Goal: Task Accomplishment & Management: Complete application form

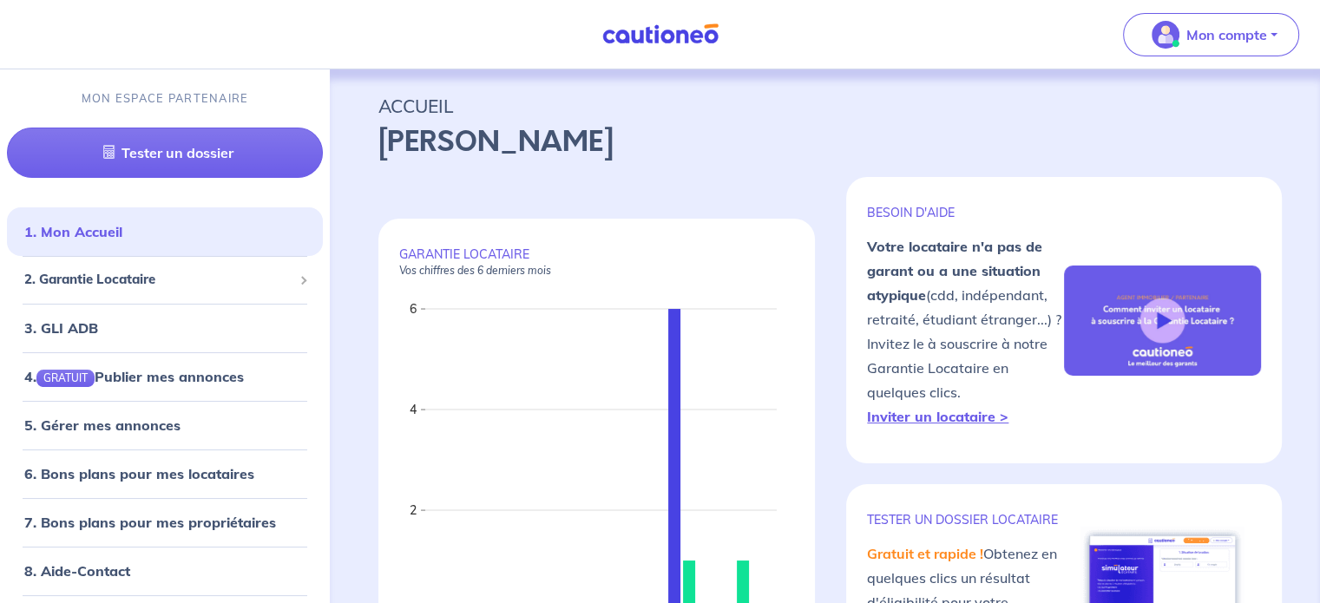
scroll to position [87, 0]
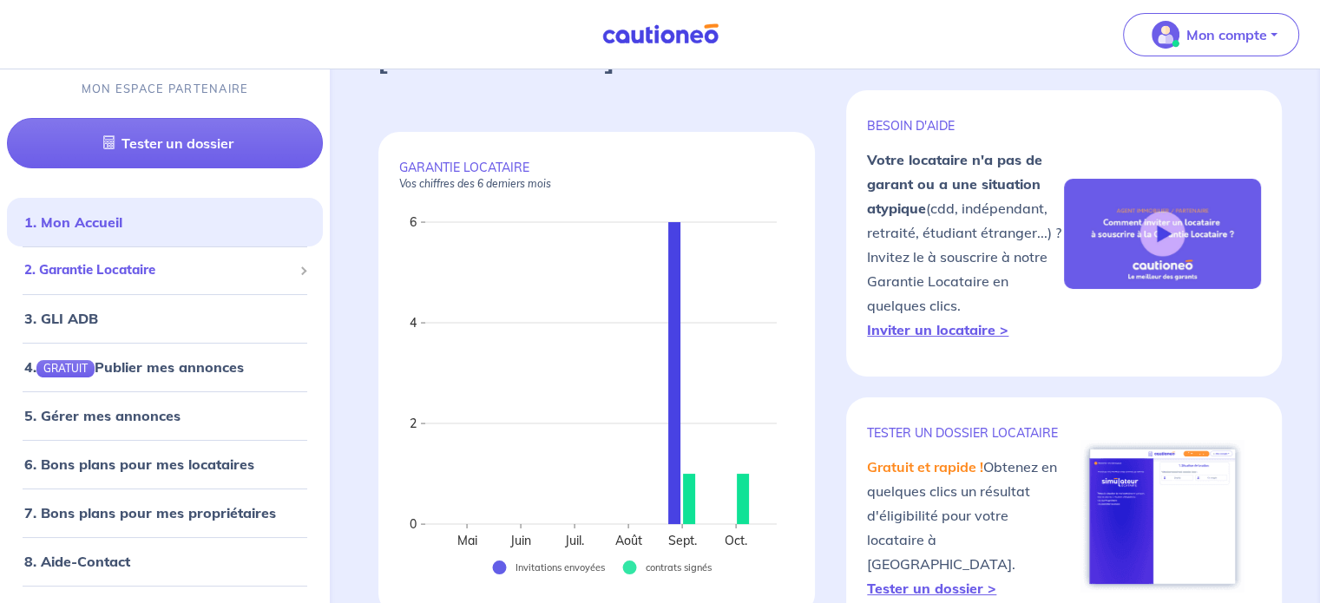
click at [115, 275] on span "2. Garantie Locataire" at bounding box center [158, 271] width 268 height 20
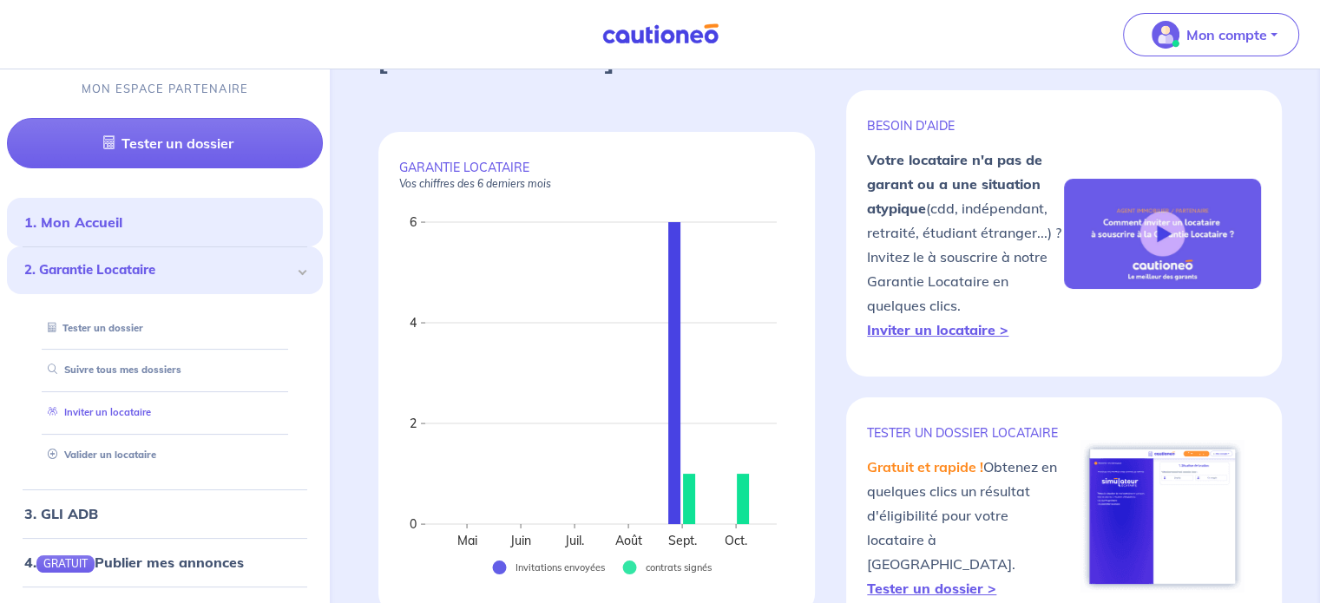
click at [135, 407] on link "Inviter un locataire" at bounding box center [96, 413] width 110 height 12
select select "FR"
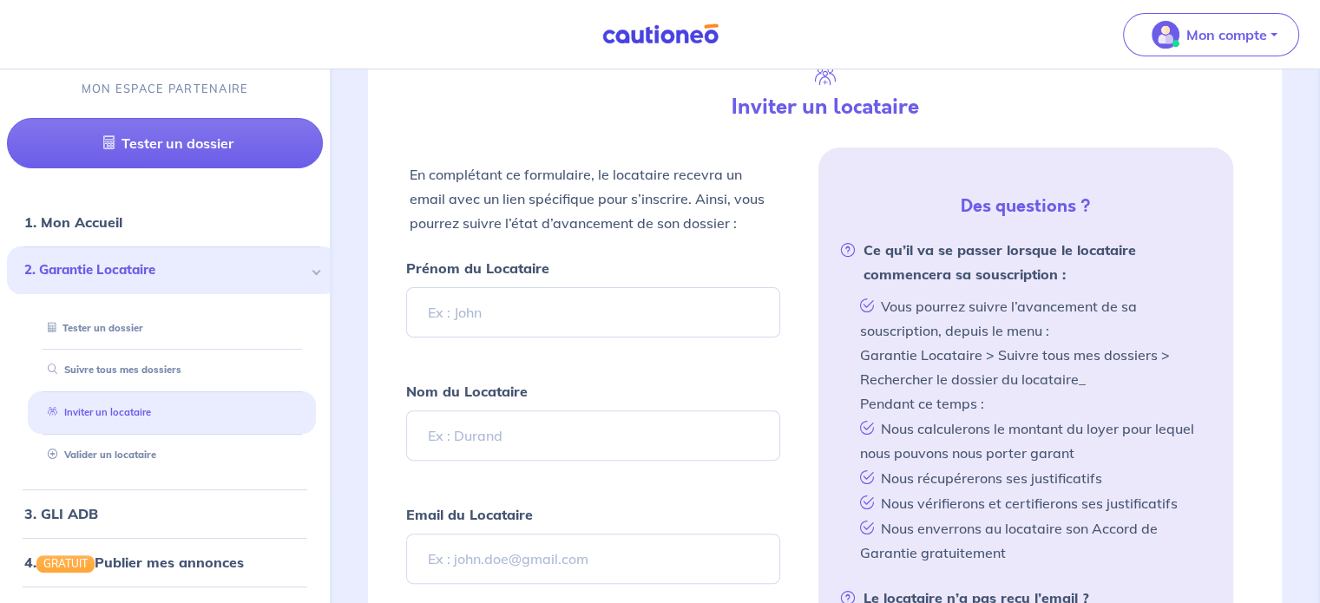
scroll to position [422, 0]
type input "Honorine"
type input "d"
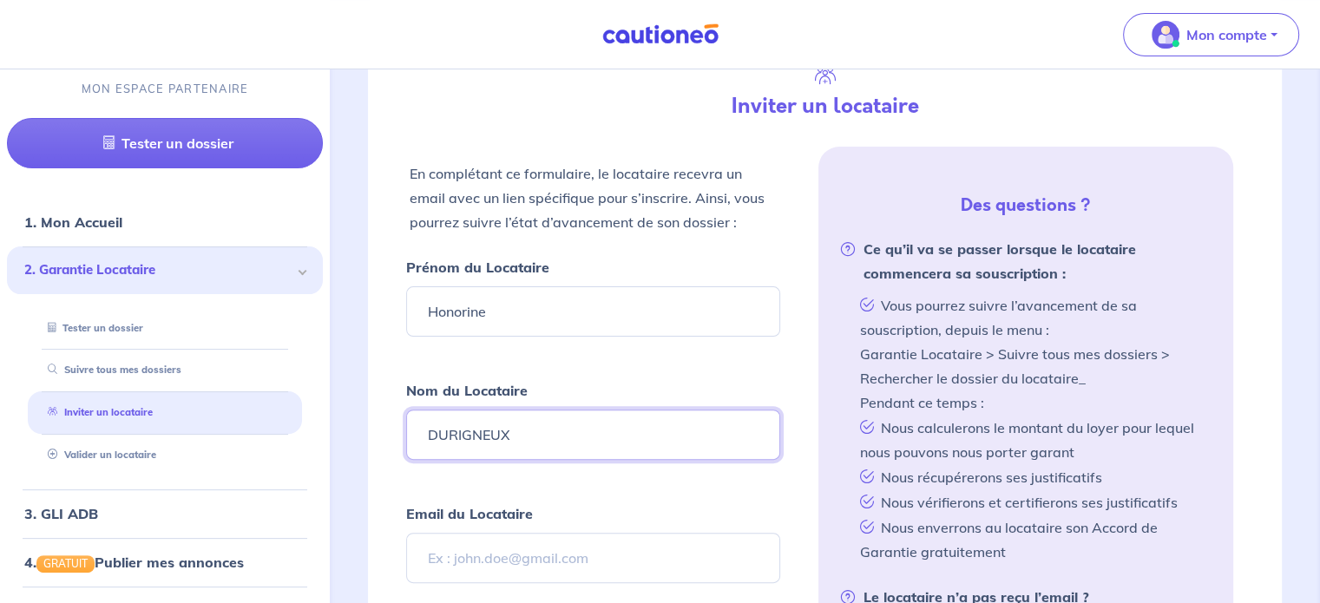
type input "DURIGNEUX"
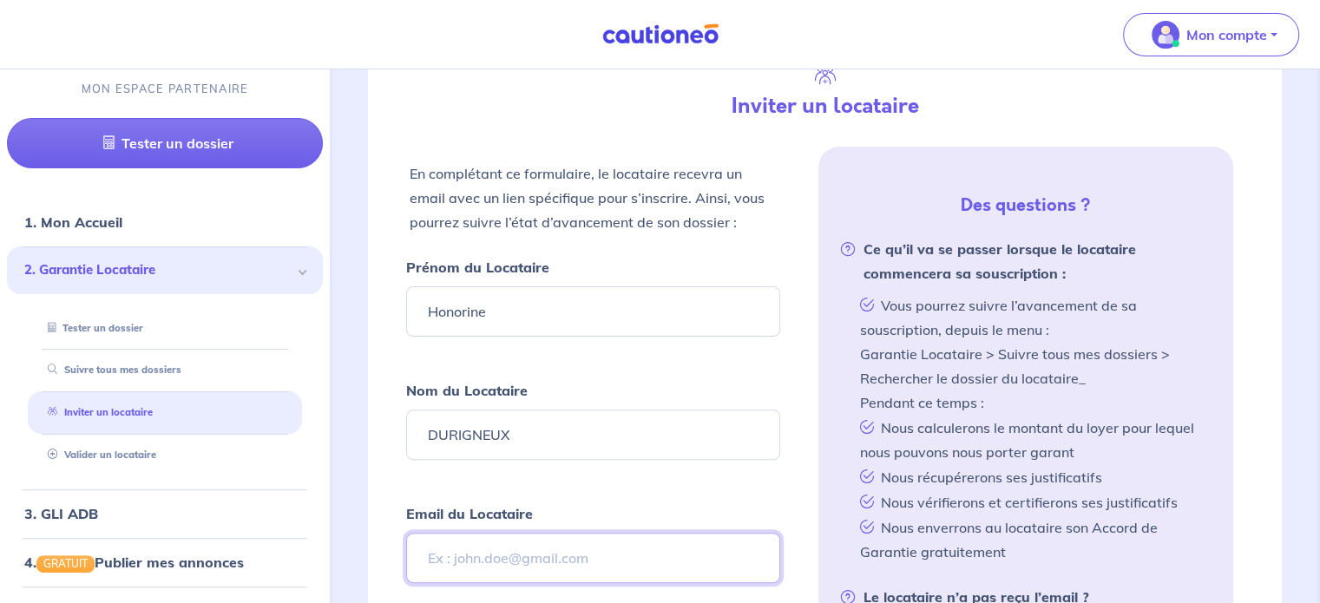
click at [589, 562] on input "Email du Locataire" at bounding box center [592, 558] width 373 height 50
type input "D"
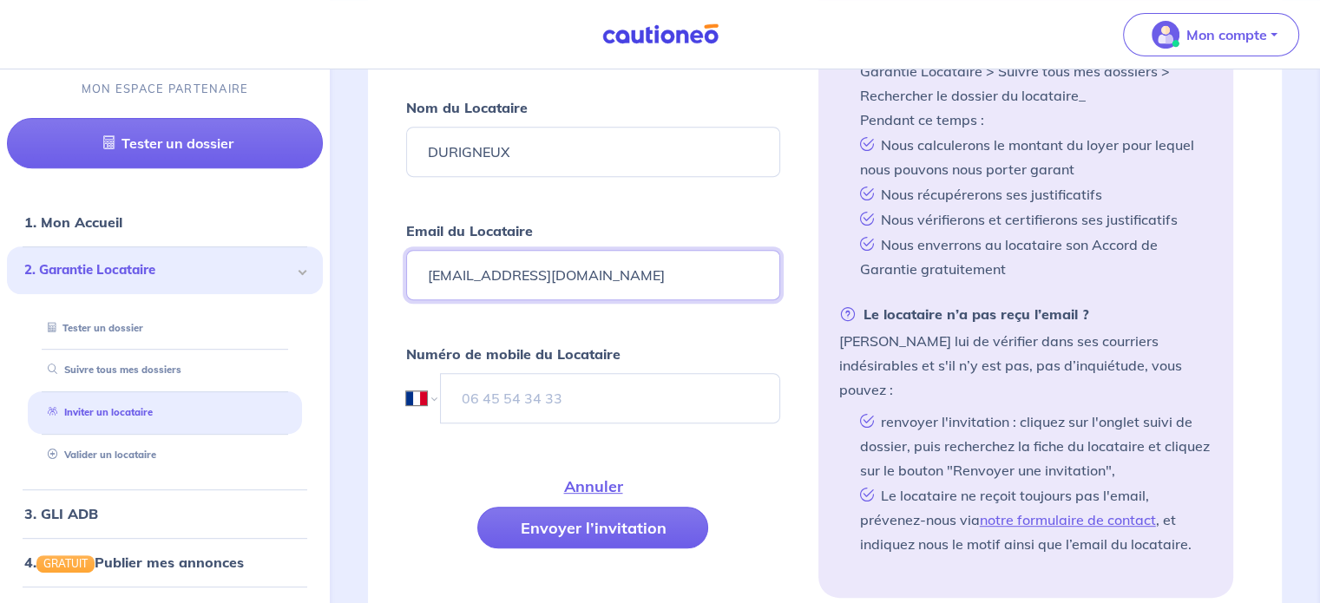
scroll to position [769, 0]
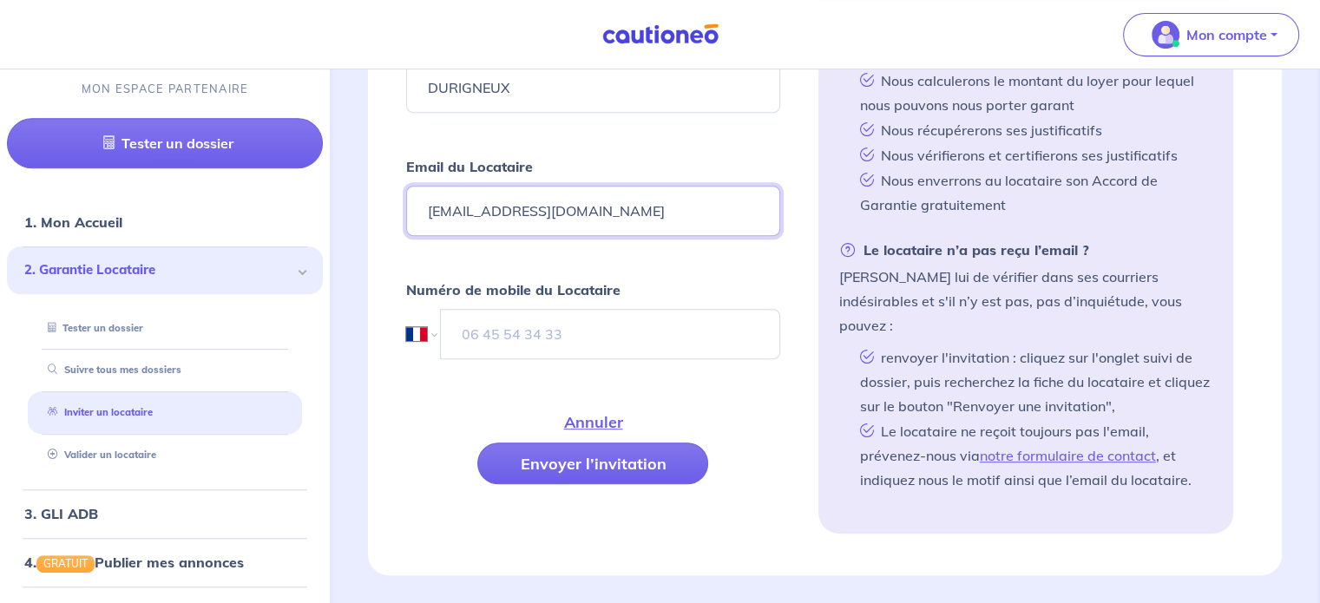
type input "[EMAIL_ADDRESS][DOMAIN_NAME]"
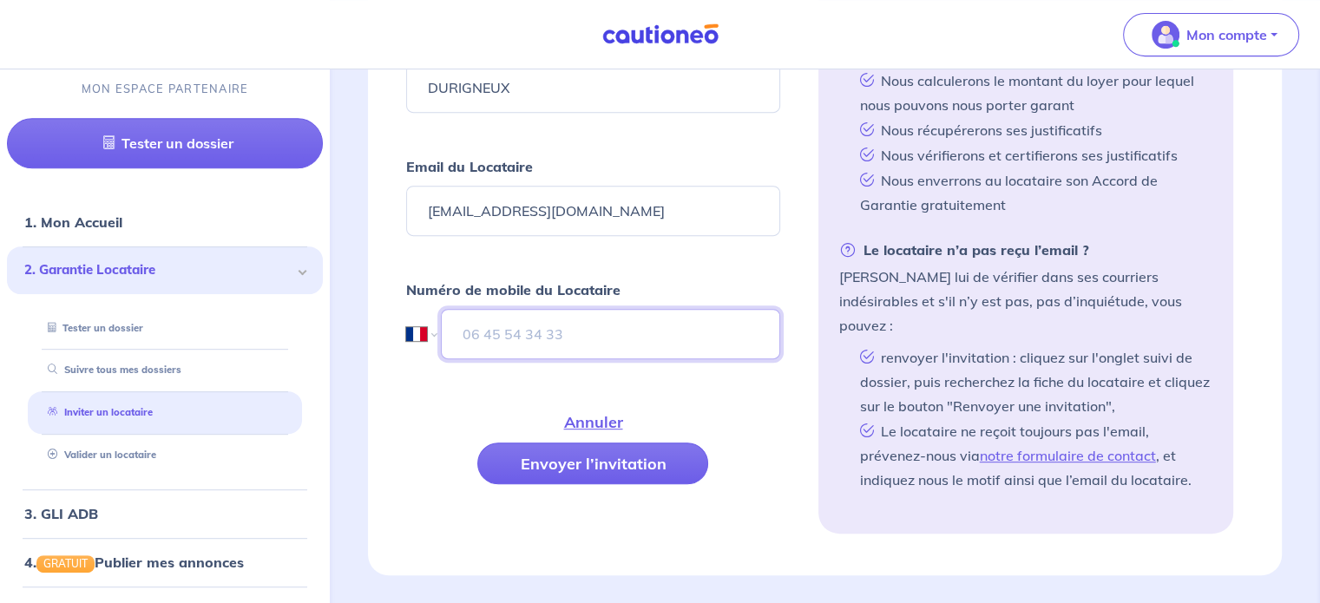
click at [516, 327] on input "tel" at bounding box center [610, 334] width 338 height 50
type input "7"
type input "07 82 10 86 28"
click at [570, 475] on form "Prénom du Locataire Honorine Nom du Locataire DURIGNEUX Email du Locataire [EMA…" at bounding box center [592, 217] width 373 height 618
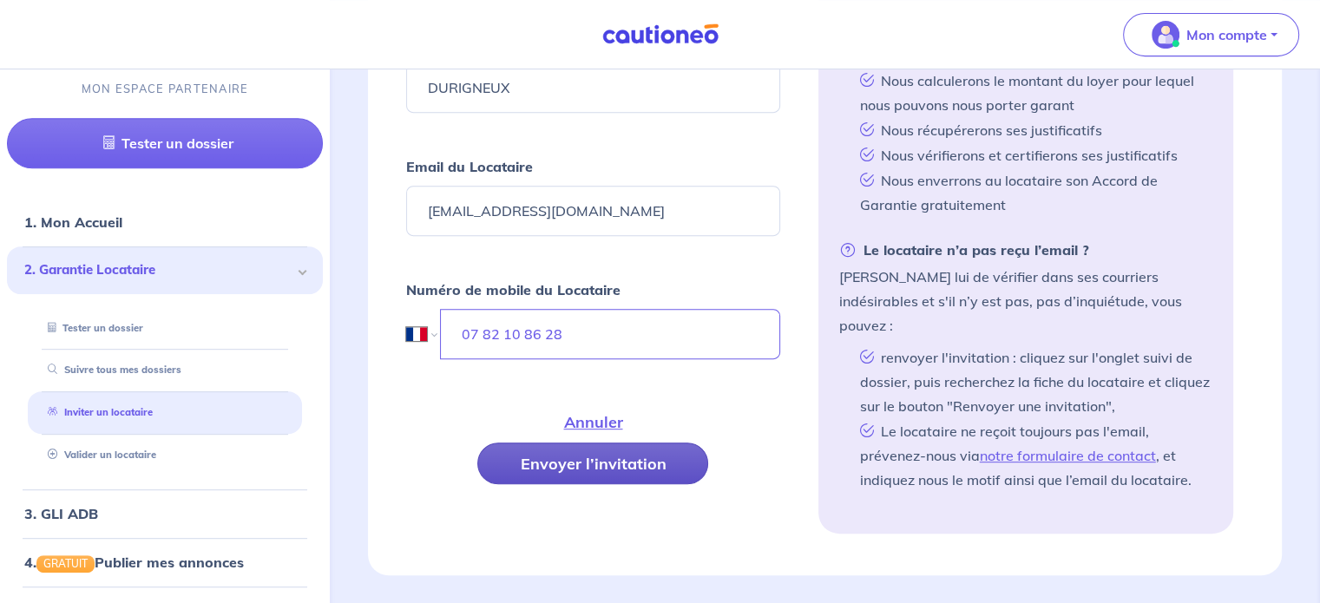
click at [572, 468] on button "Envoyer l’invitation" at bounding box center [592, 464] width 231 height 42
